Goal: Entertainment & Leisure: Consume media (video, audio)

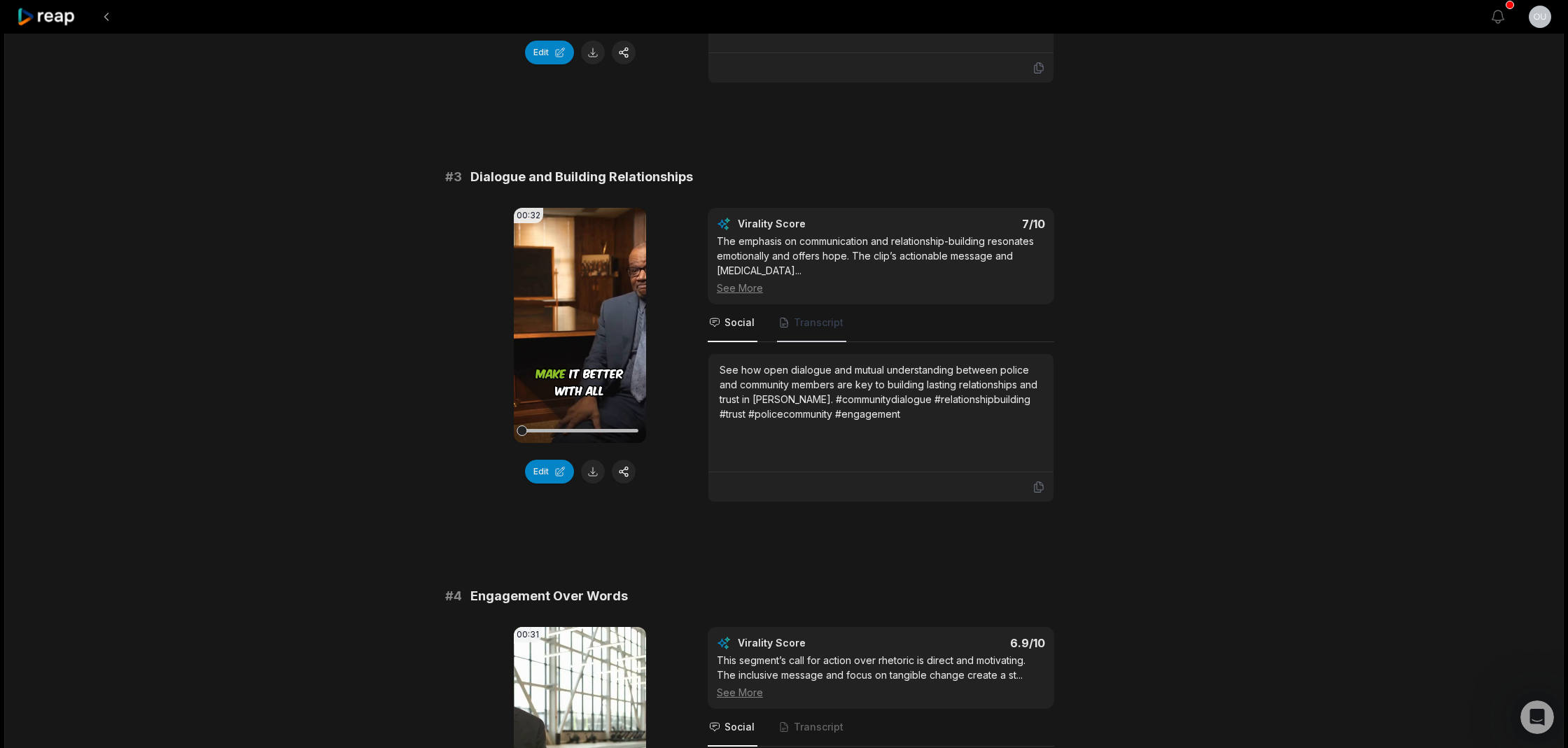
click at [819, 316] on span "Transcript" at bounding box center [819, 322] width 50 height 14
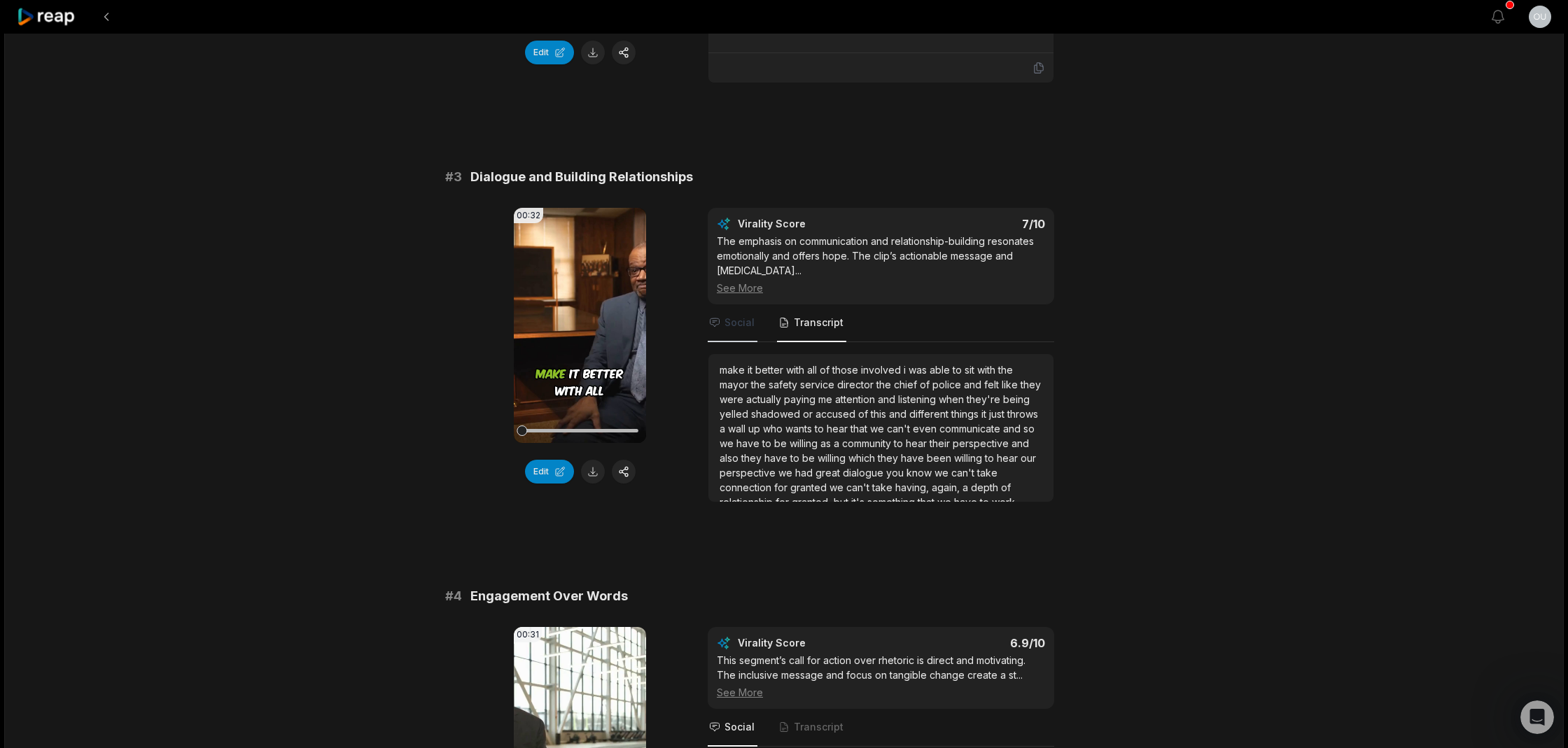
click at [733, 316] on span "Social" at bounding box center [739, 322] width 30 height 14
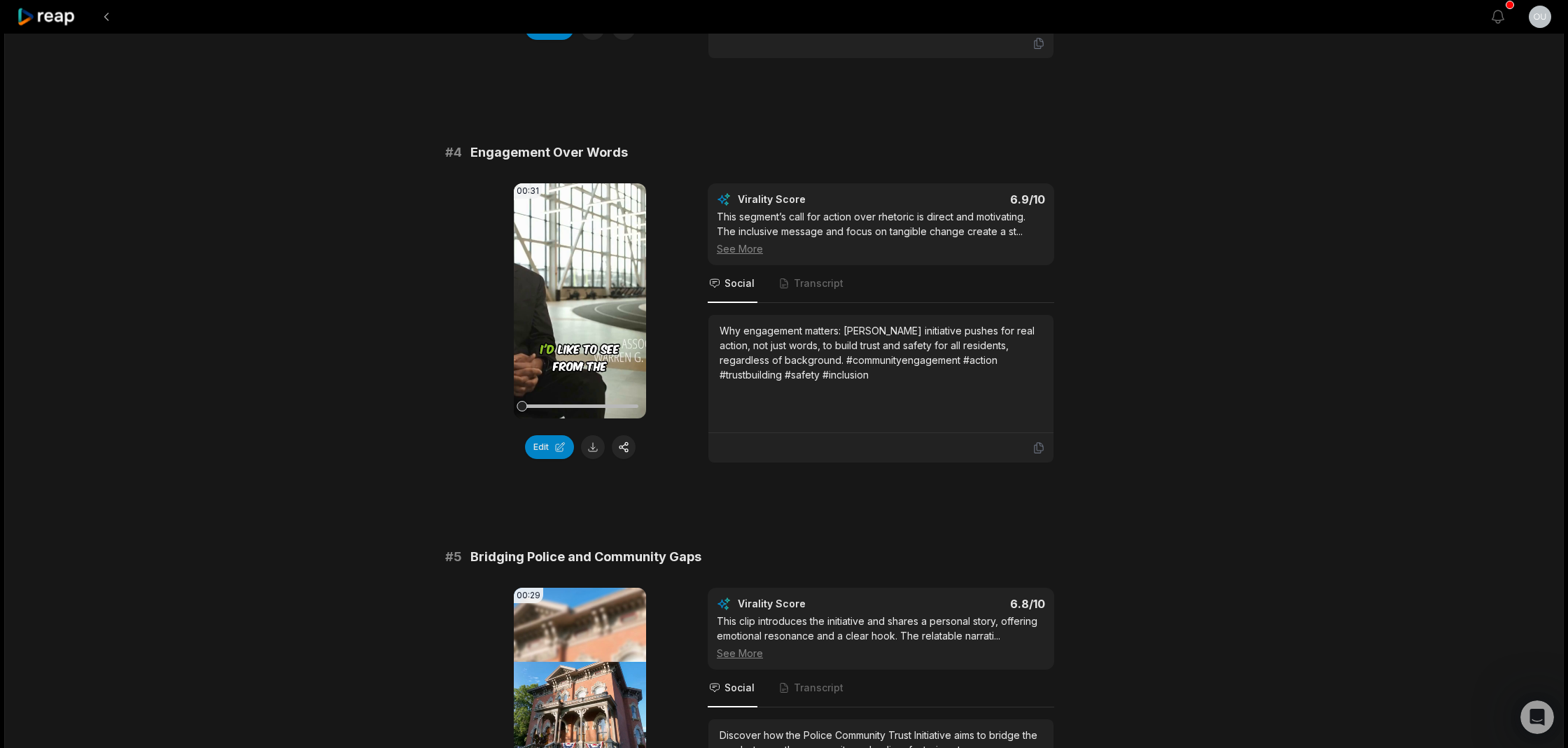
scroll to position [1266, 0]
click at [581, 296] on icon at bounding box center [579, 301] width 11 height 12
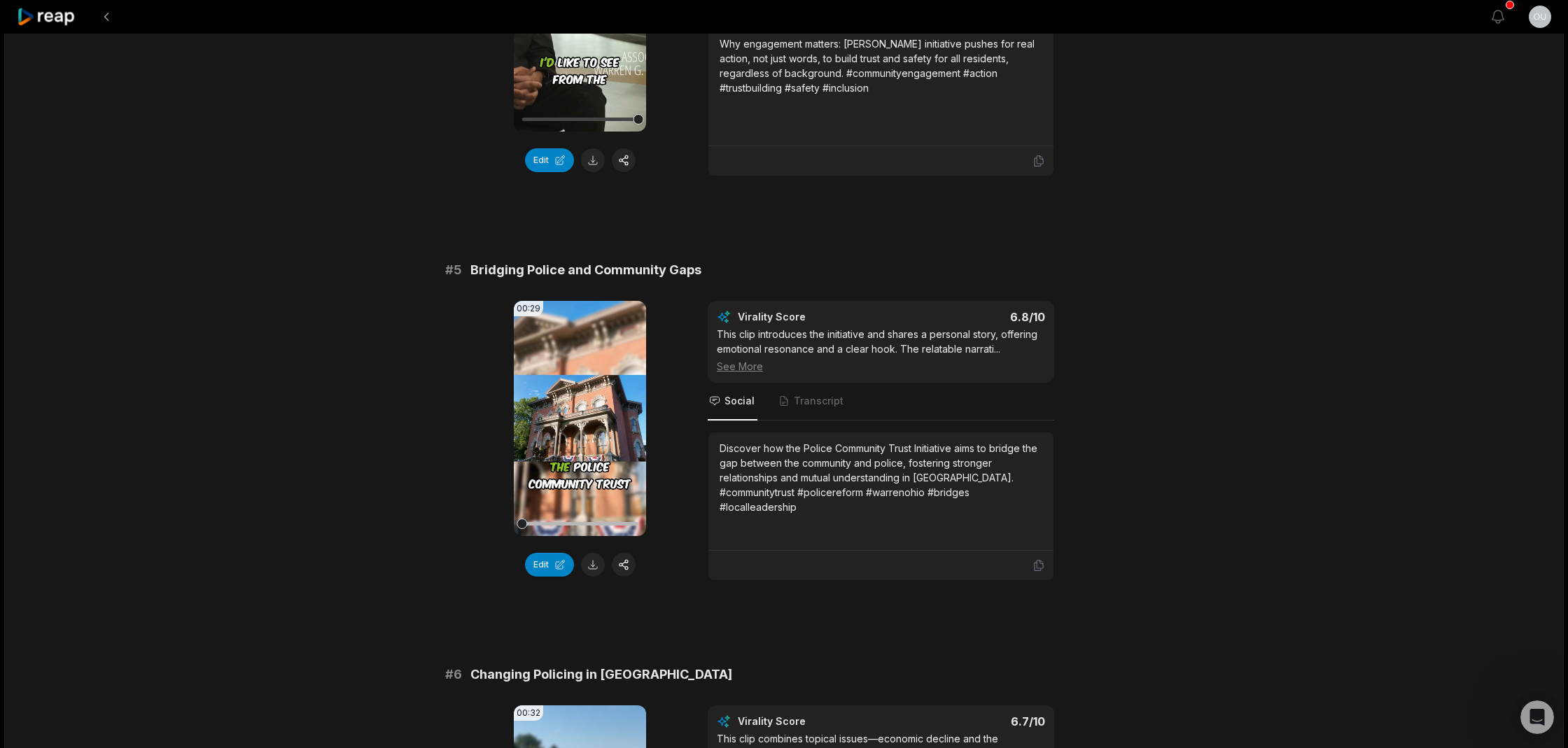
scroll to position [1605, 0]
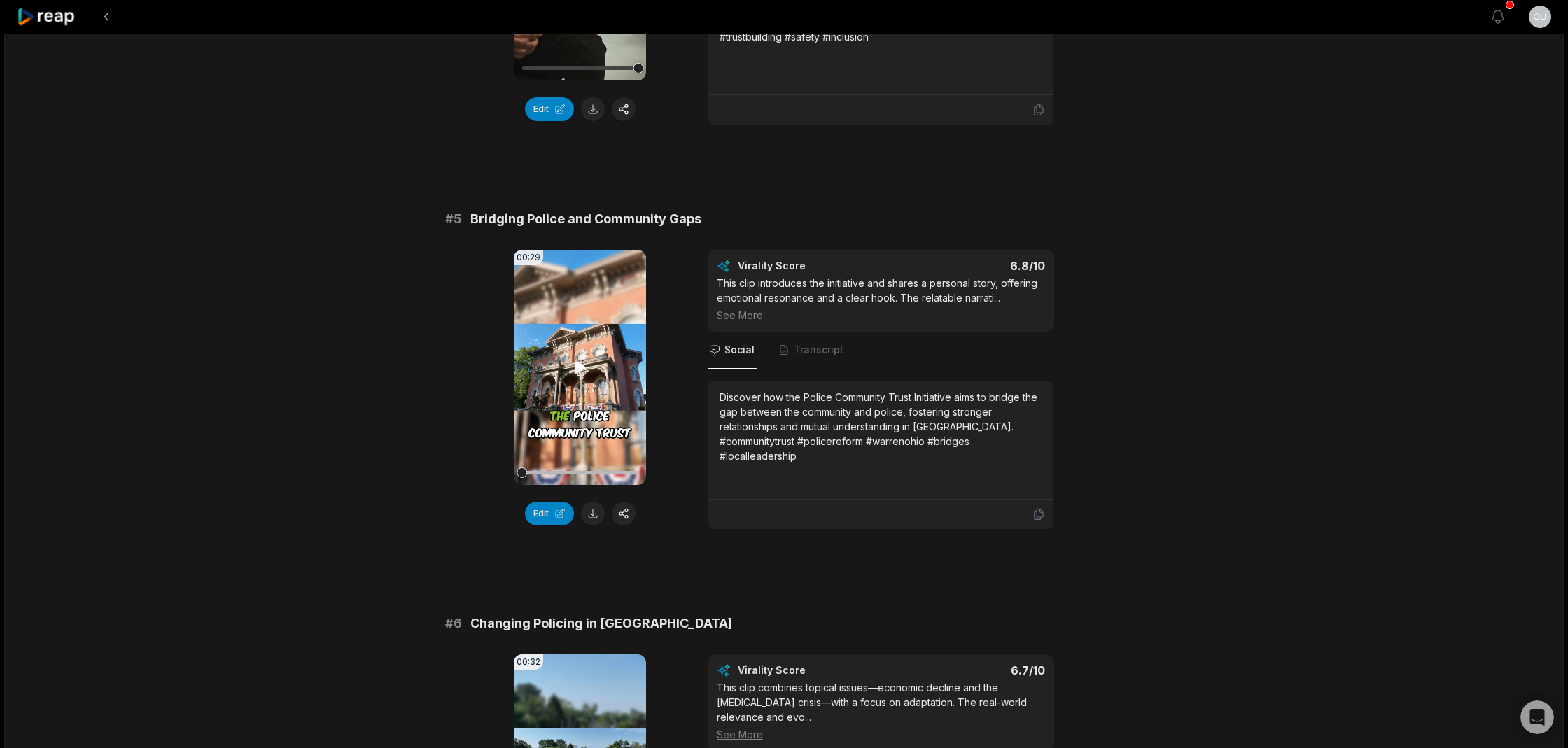
click at [581, 361] on icon at bounding box center [579, 367] width 11 height 12
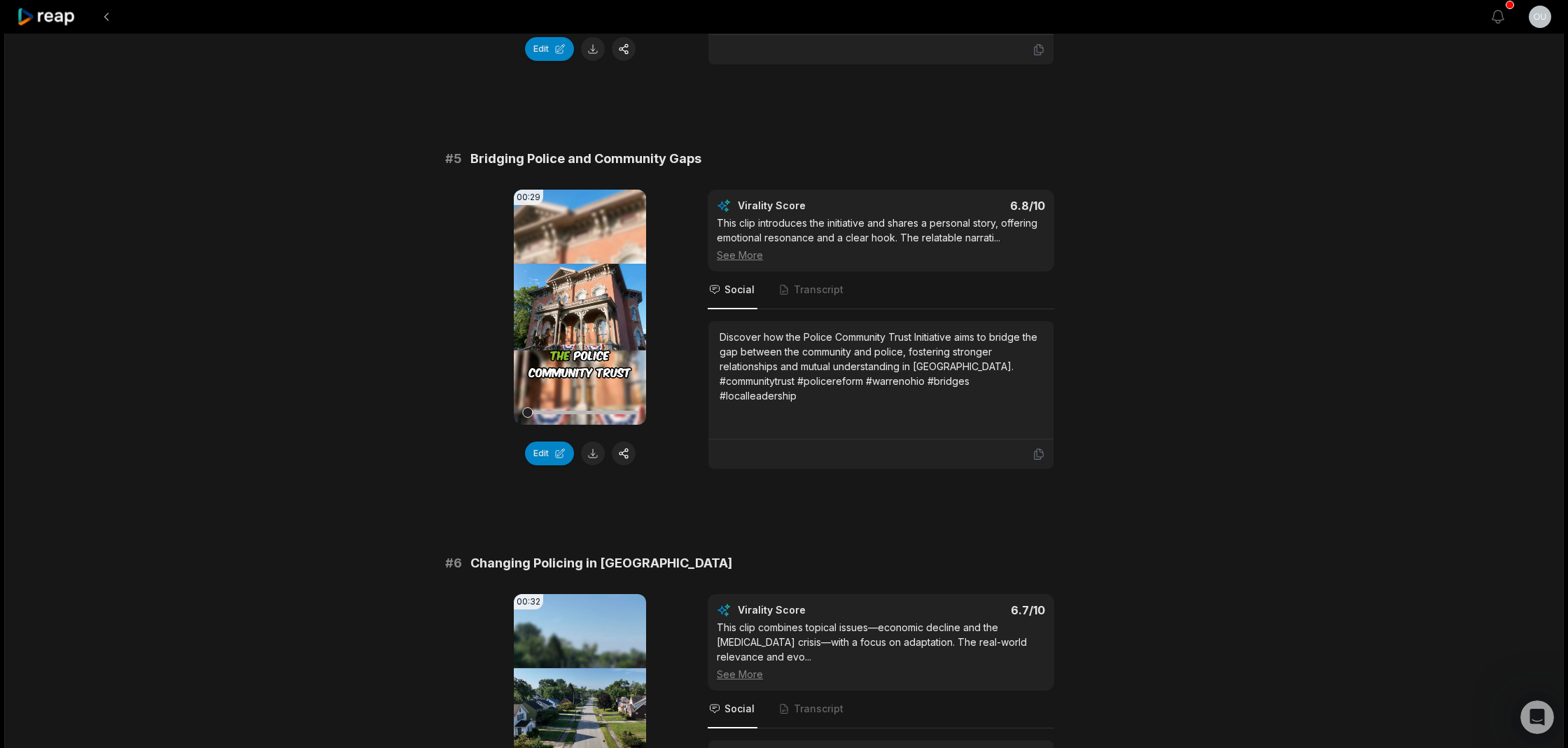
scroll to position [1671, 0]
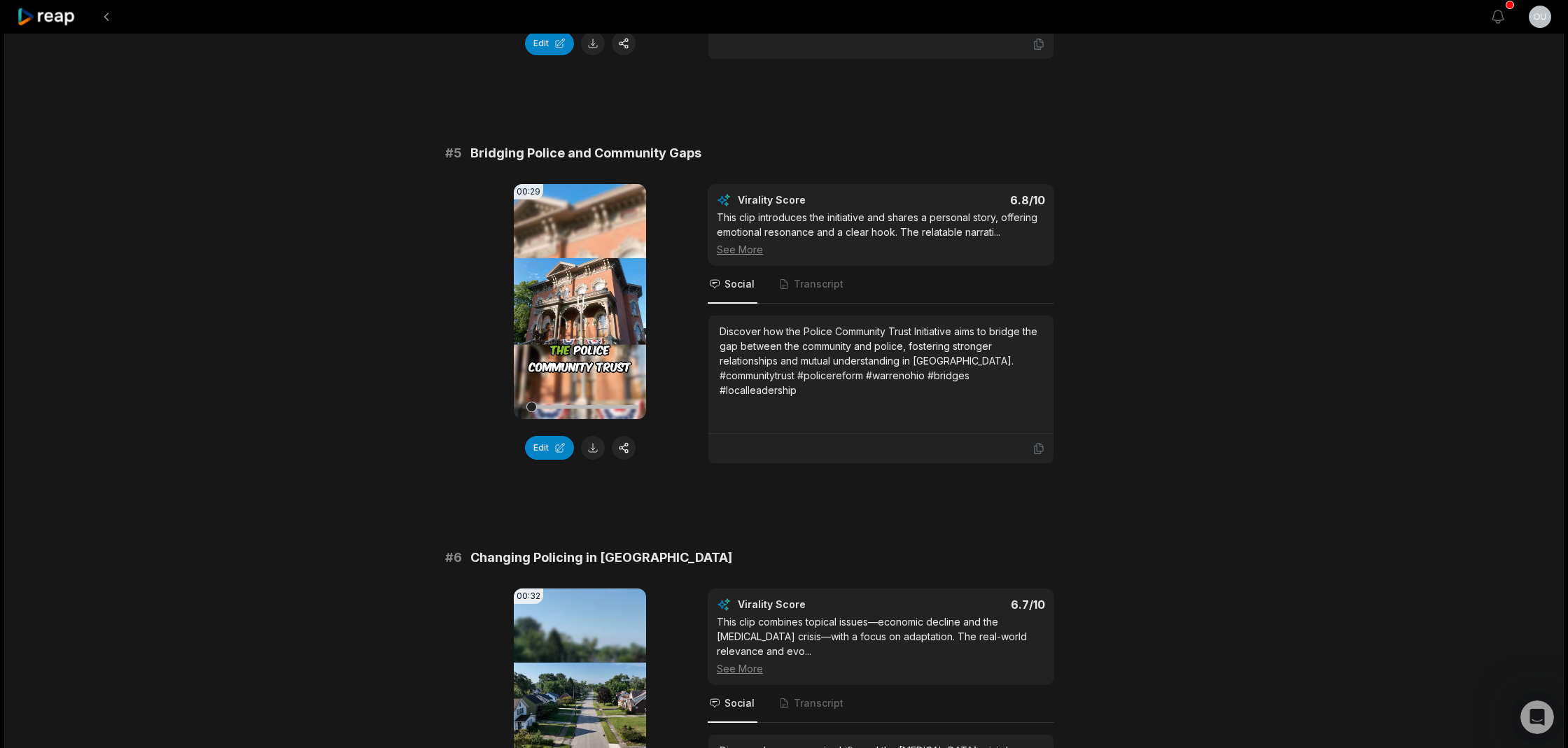
click at [583, 307] on video "Your browser does not support mp4 format." at bounding box center [579, 301] width 132 height 235
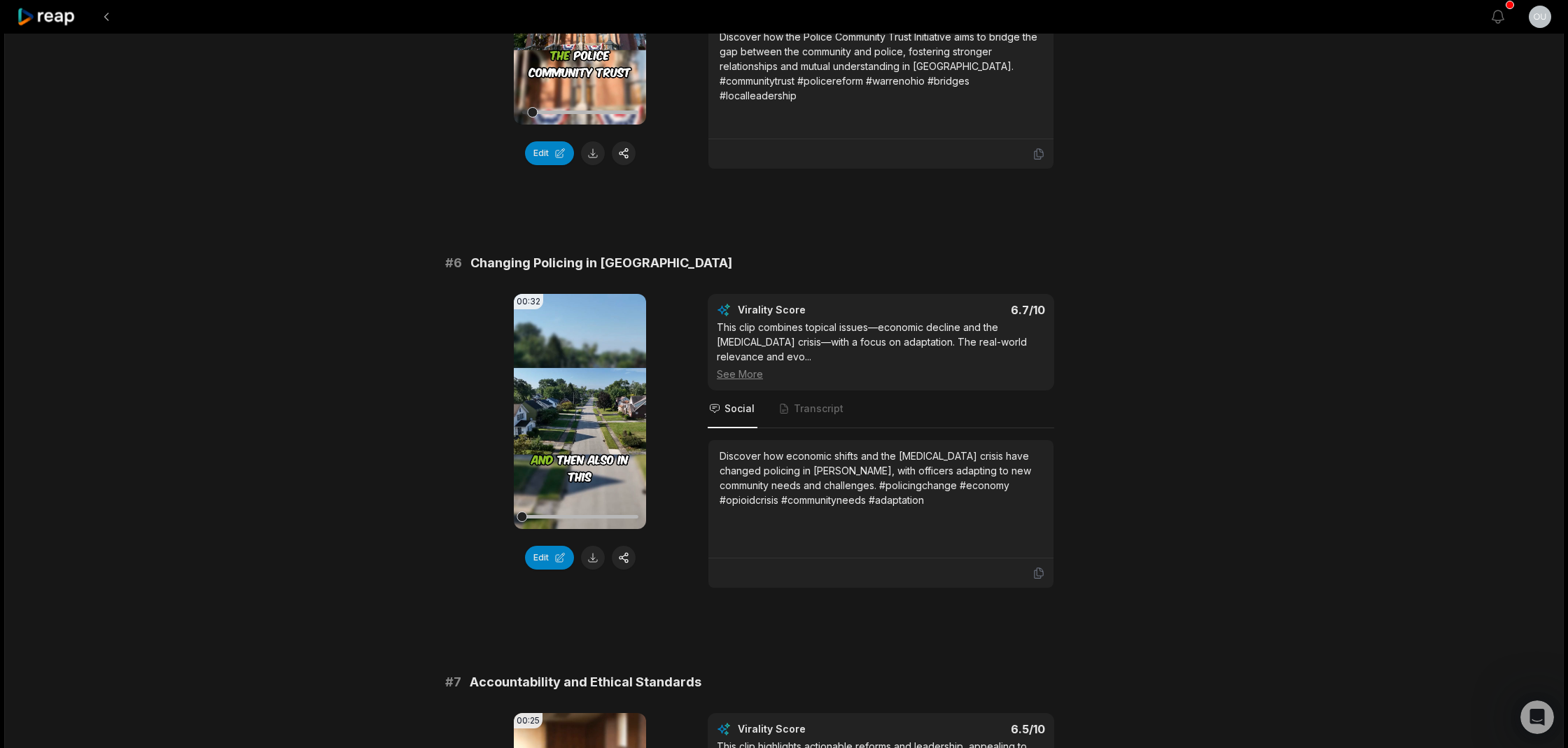
scroll to position [1982, 0]
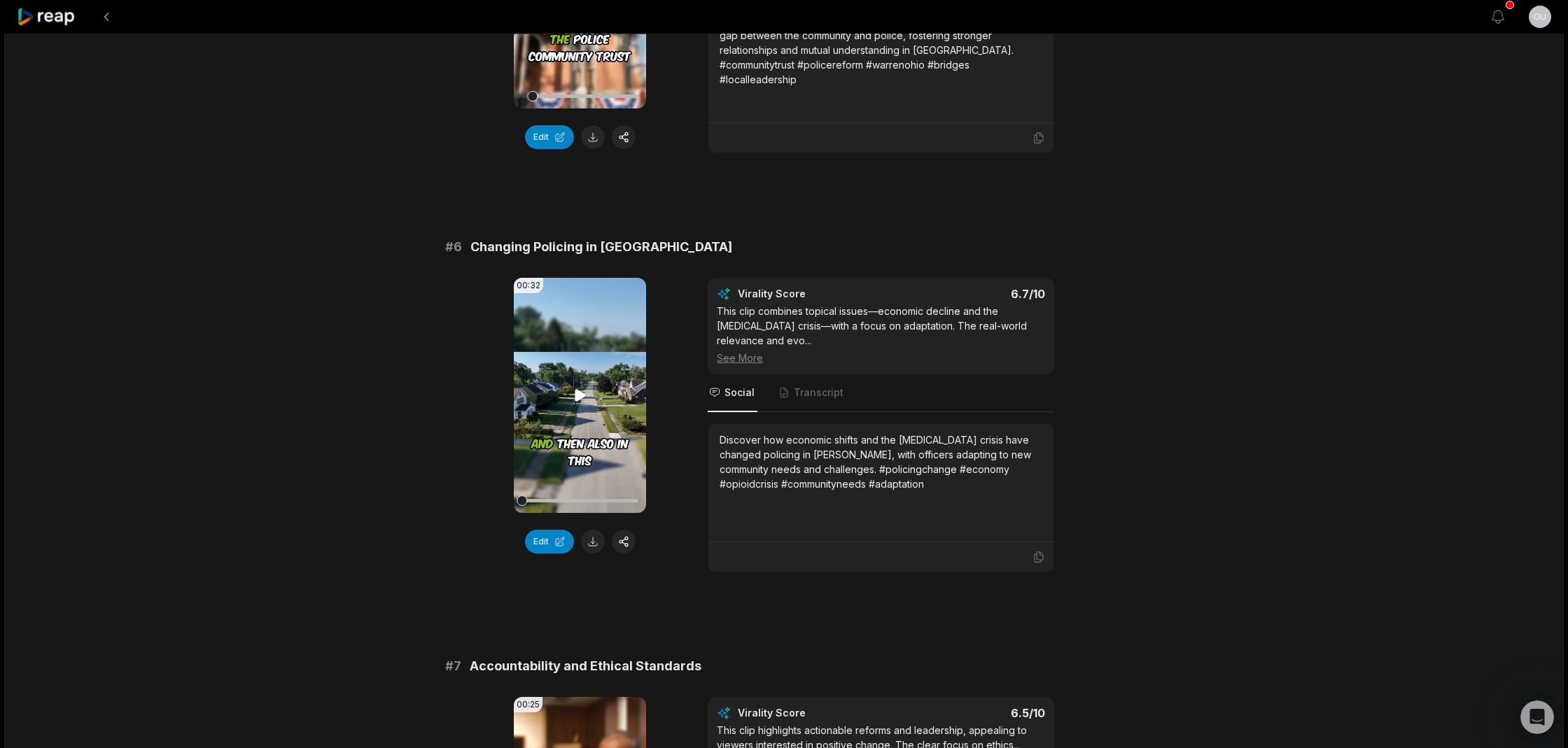
click at [578, 389] on icon at bounding box center [579, 395] width 11 height 12
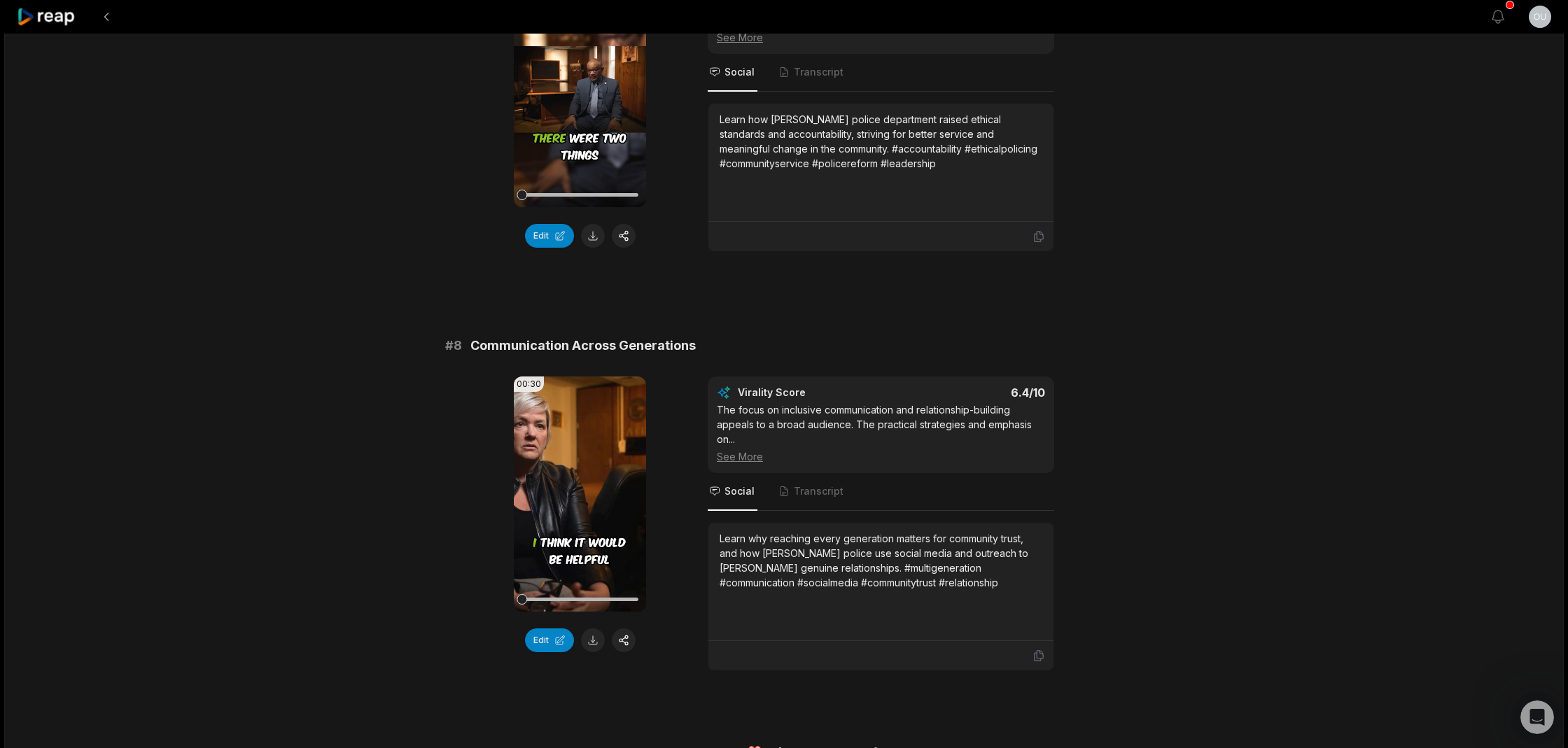
scroll to position [2706, 0]
click at [578, 489] on icon at bounding box center [579, 495] width 11 height 12
click at [548, 599] on div at bounding box center [579, 601] width 116 height 4
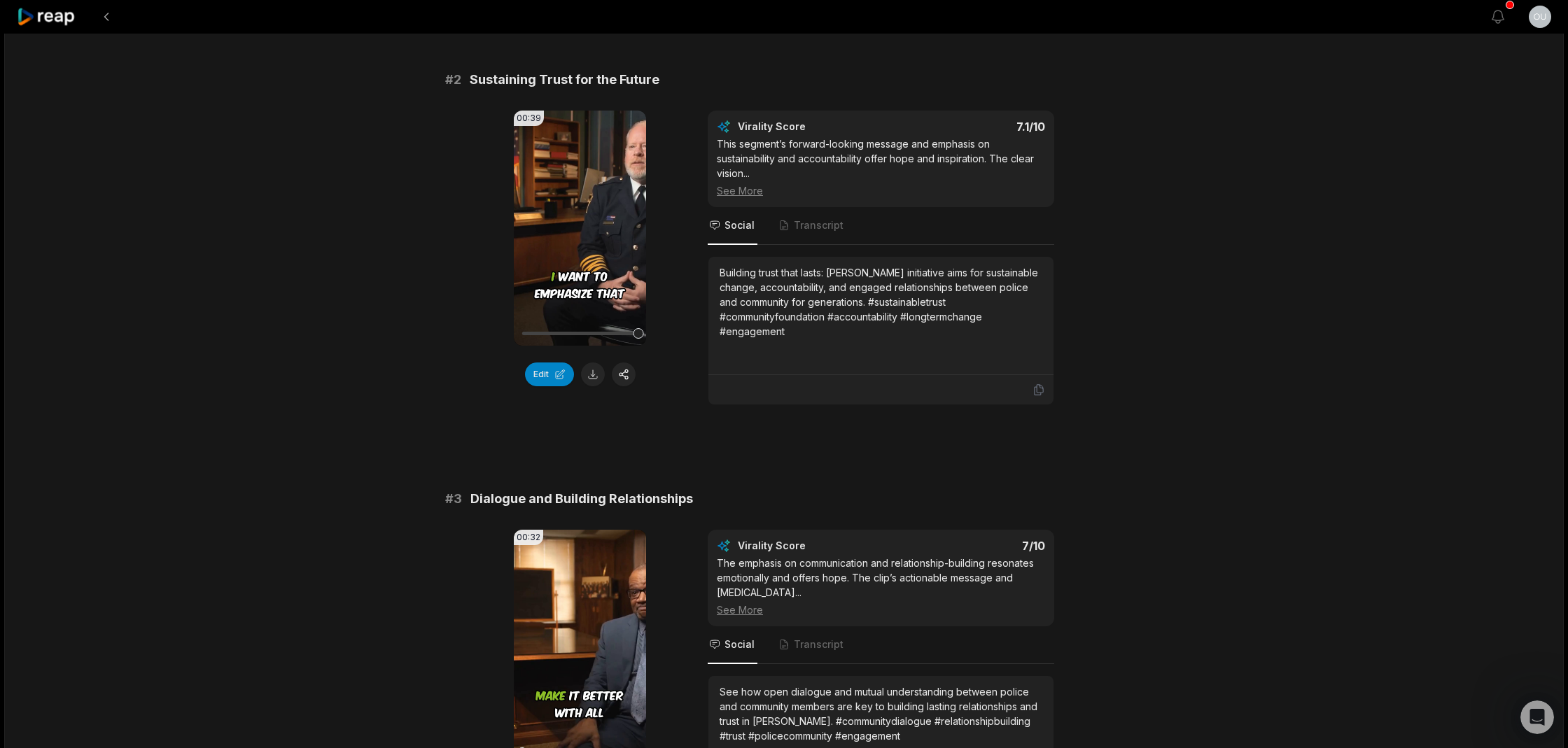
scroll to position [465, 0]
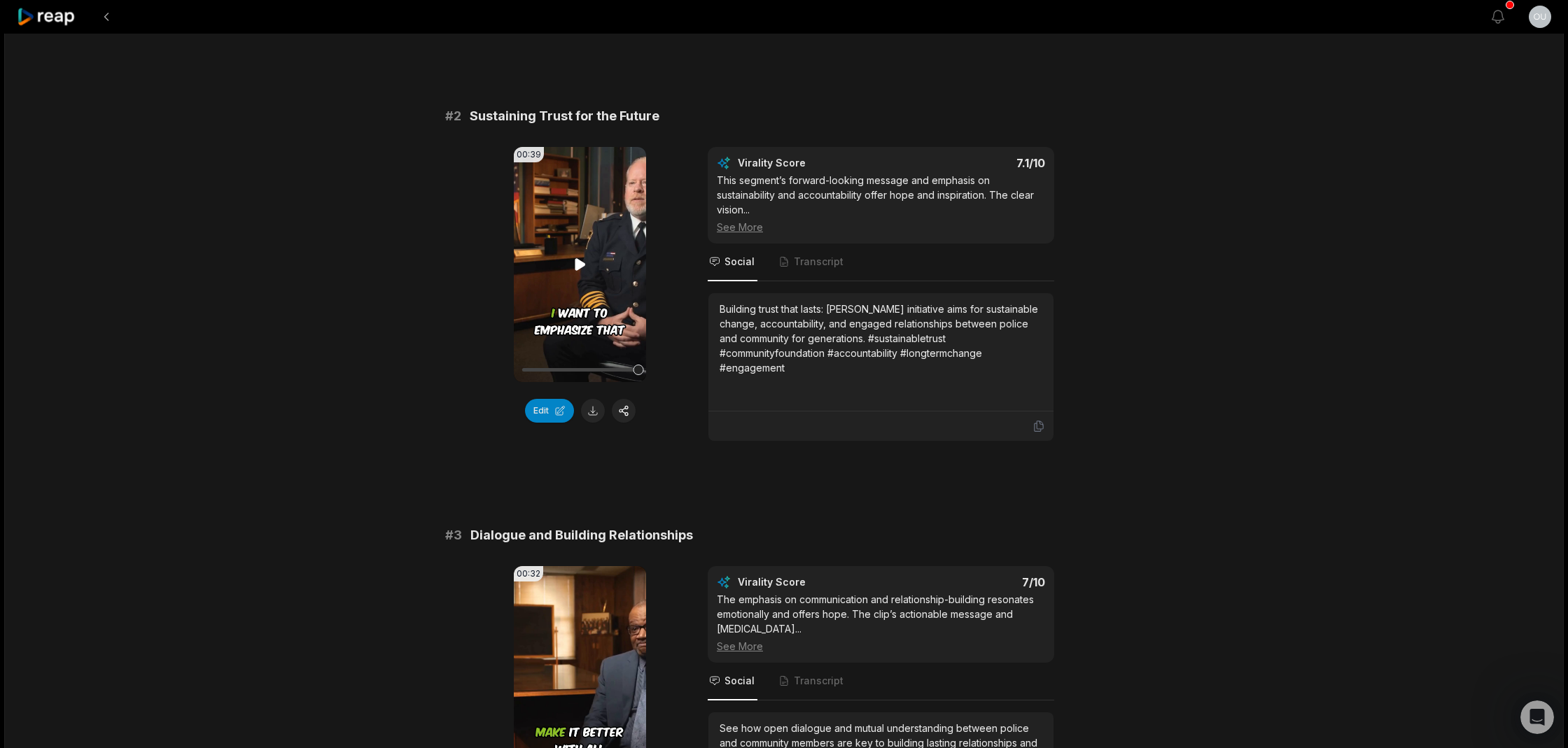
click at [577, 266] on icon at bounding box center [579, 264] width 11 height 12
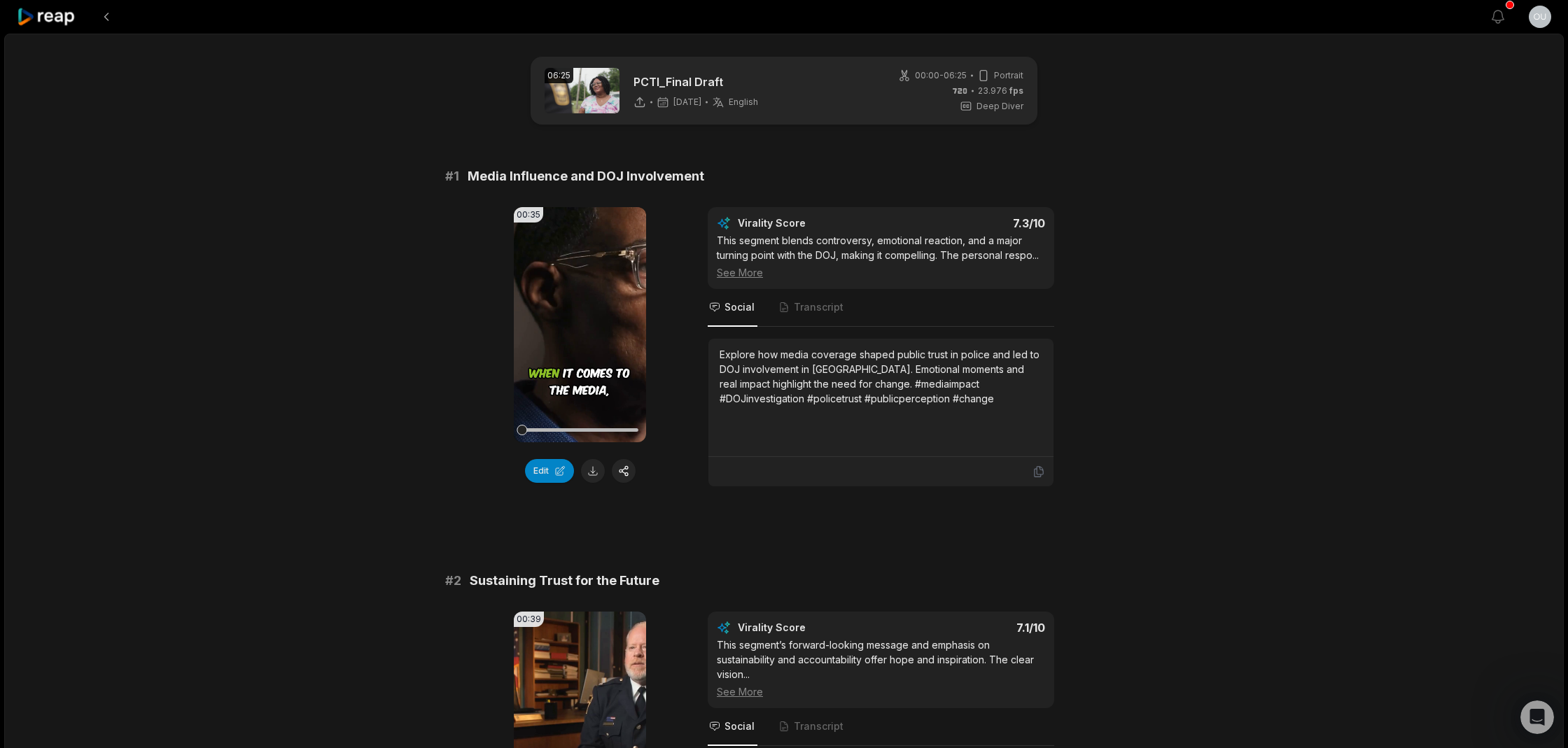
scroll to position [0, 0]
click at [842, 91] on div "06:25 PCTI_Final Draft [DATE] English en 00:00 - 06:25 Portrait 23.976 fps Deep…" at bounding box center [784, 90] width 506 height 68
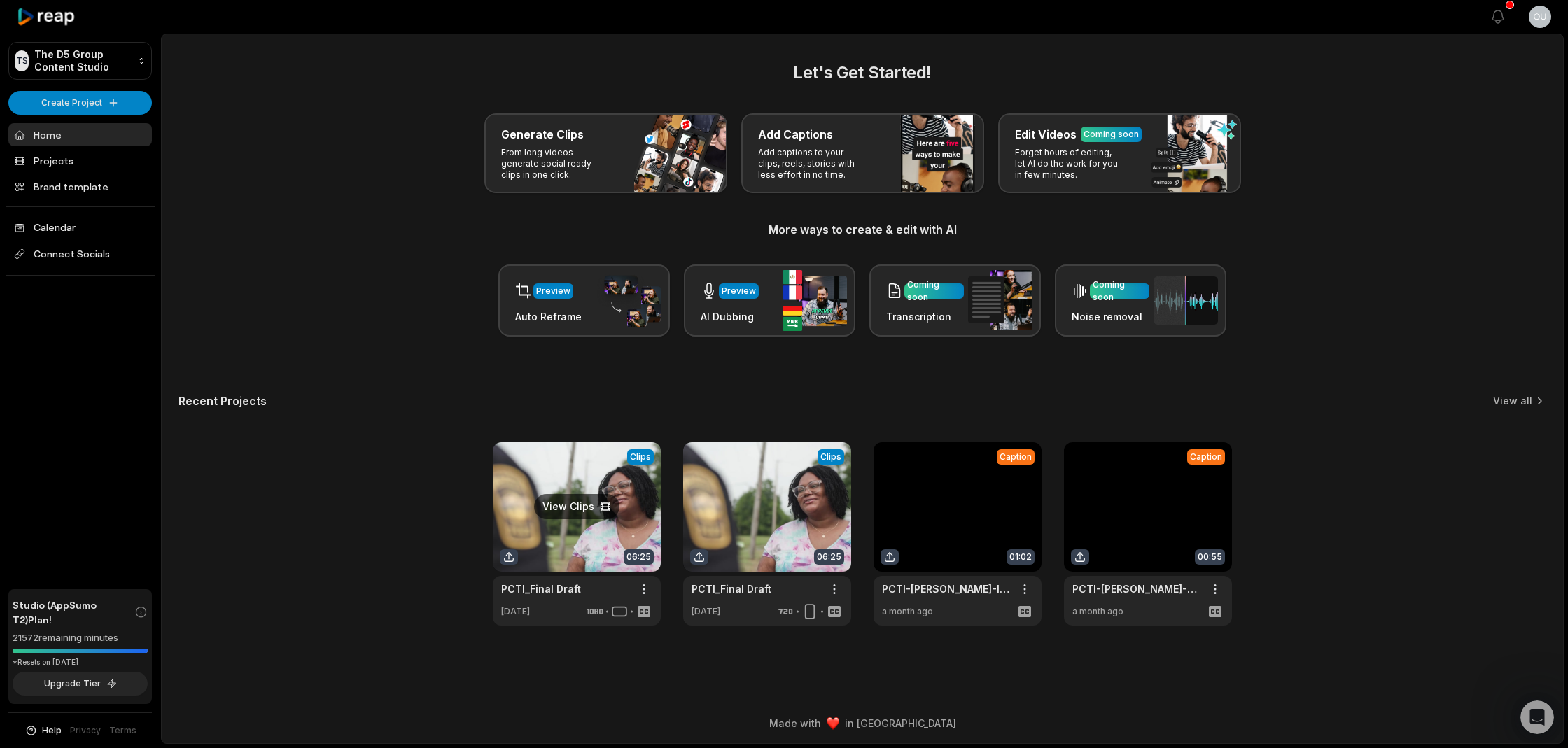
click at [587, 497] on link at bounding box center [577, 534] width 168 height 184
